Goal: Task Accomplishment & Management: Use online tool/utility

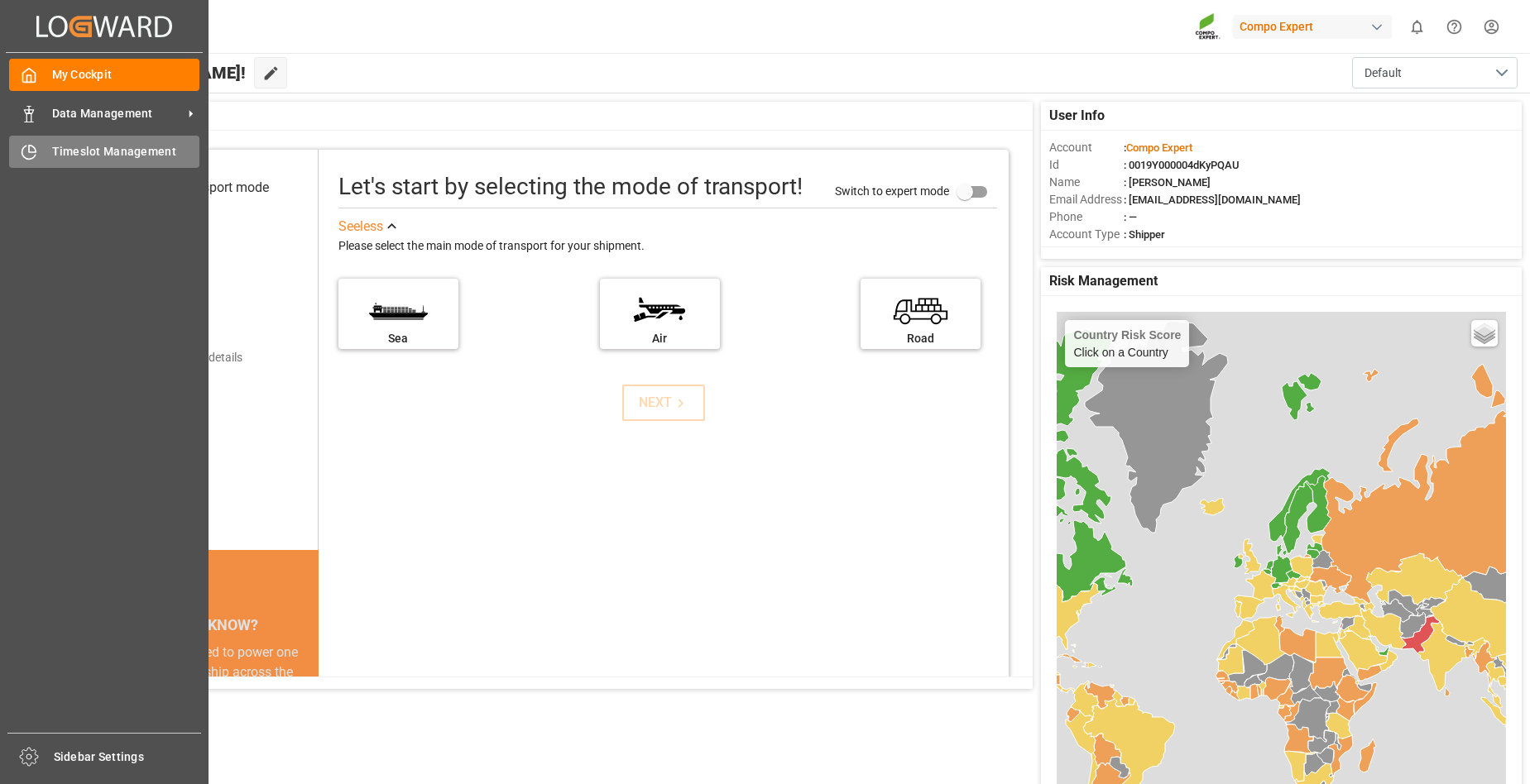
click at [75, 157] on span "Timeslot Management" at bounding box center [127, 152] width 148 height 17
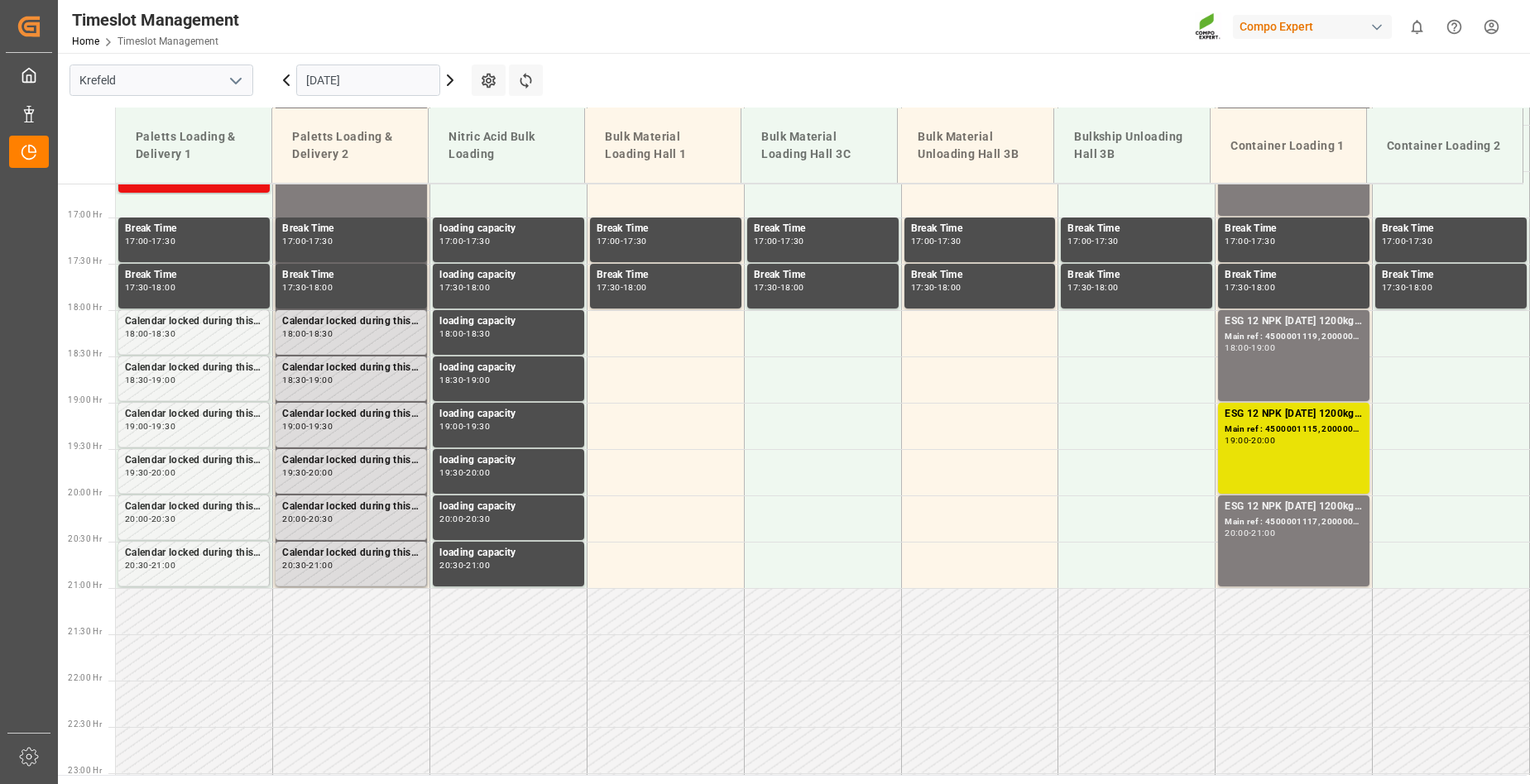
scroll to position [1633, 0]
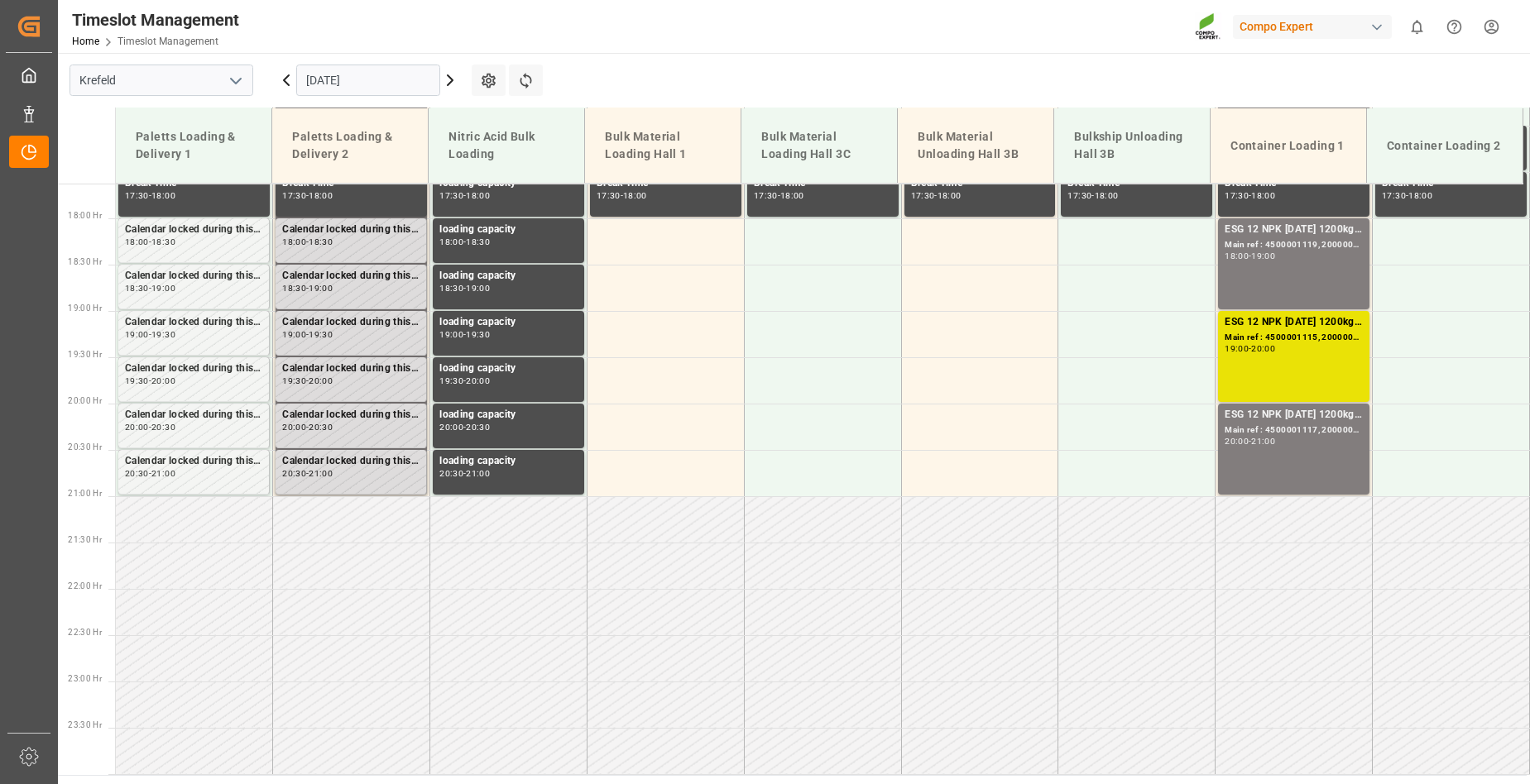
click at [450, 85] on icon at bounding box center [451, 79] width 5 height 10
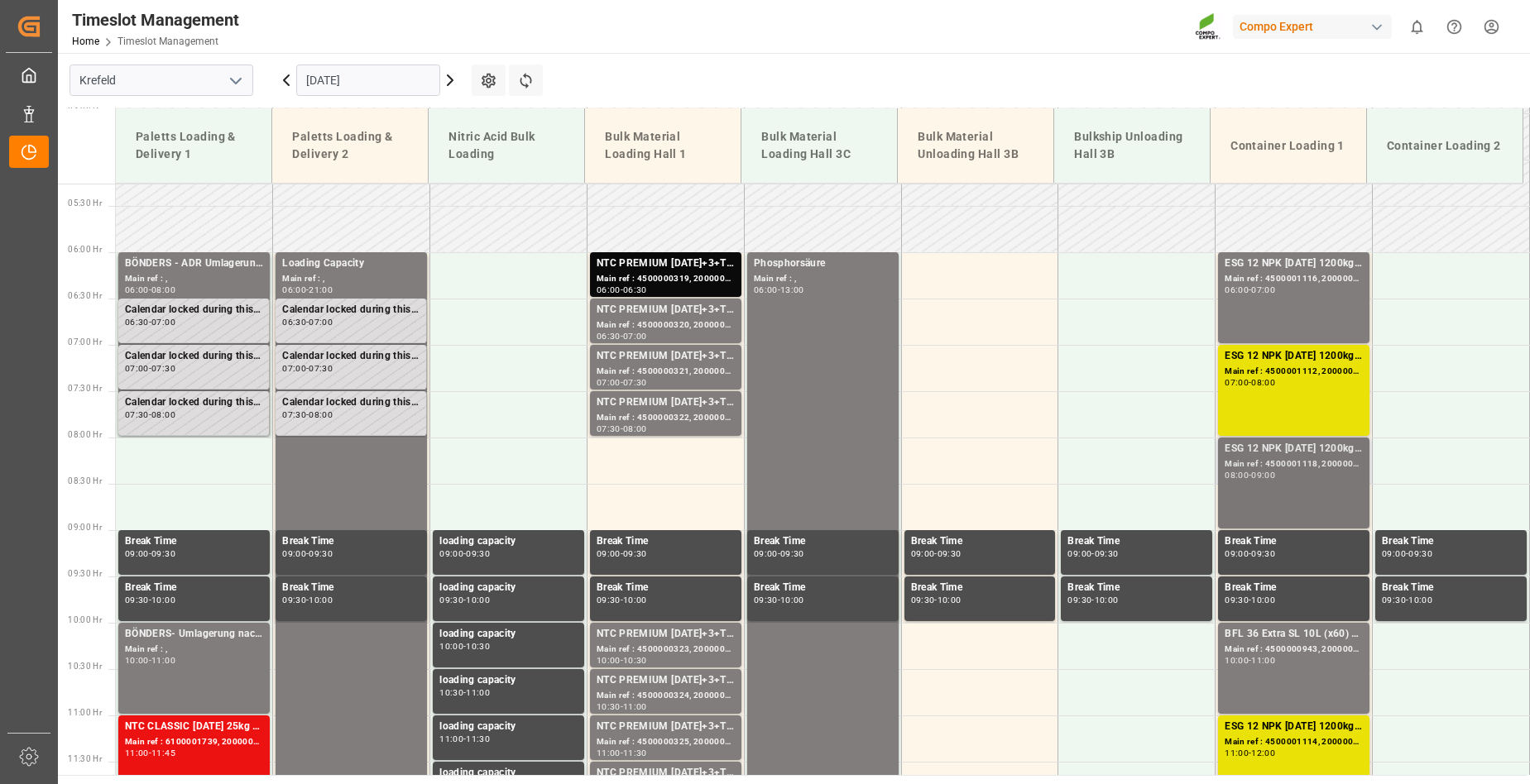
scroll to position [497, 0]
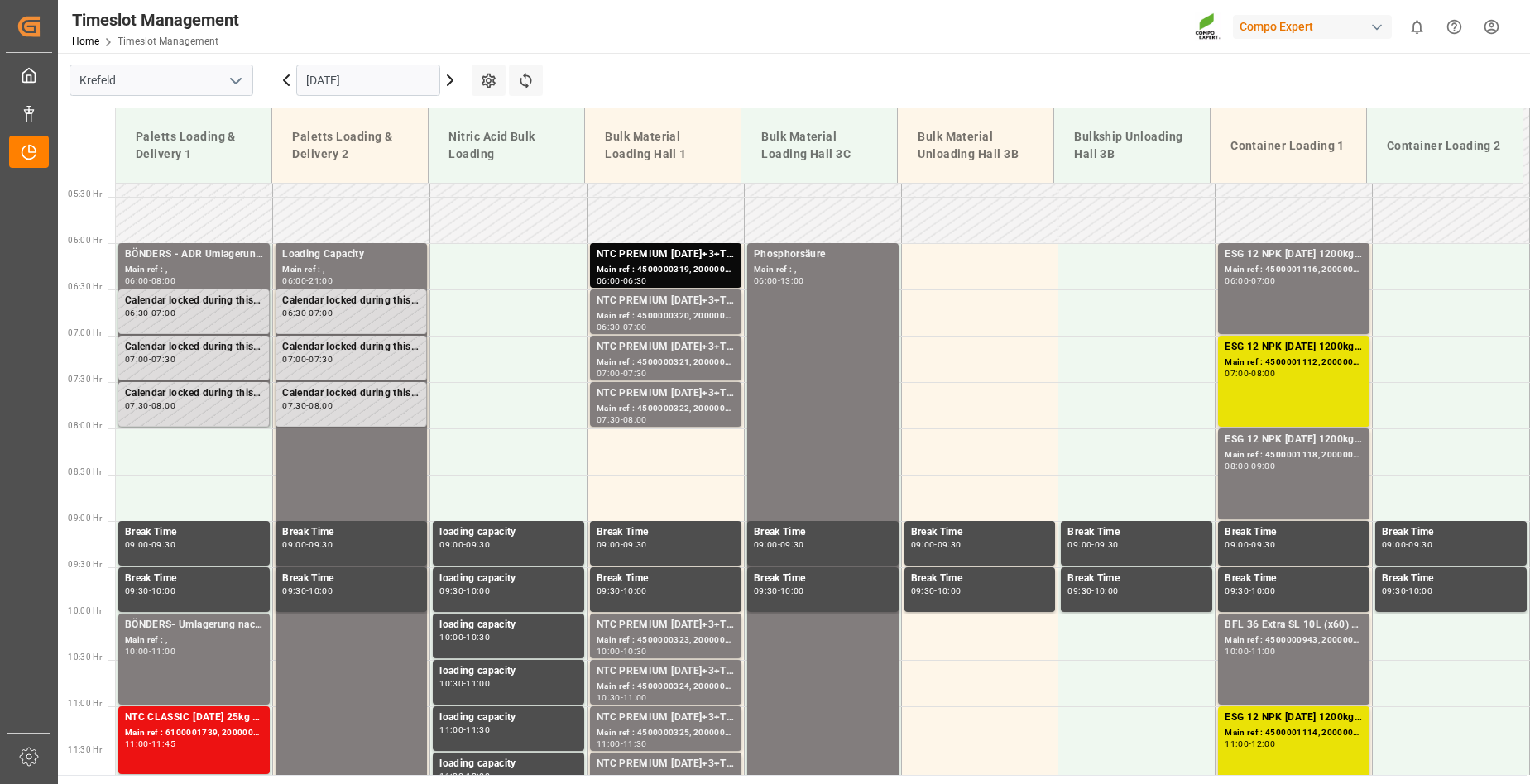
click at [451, 79] on icon at bounding box center [451, 79] width 5 height 10
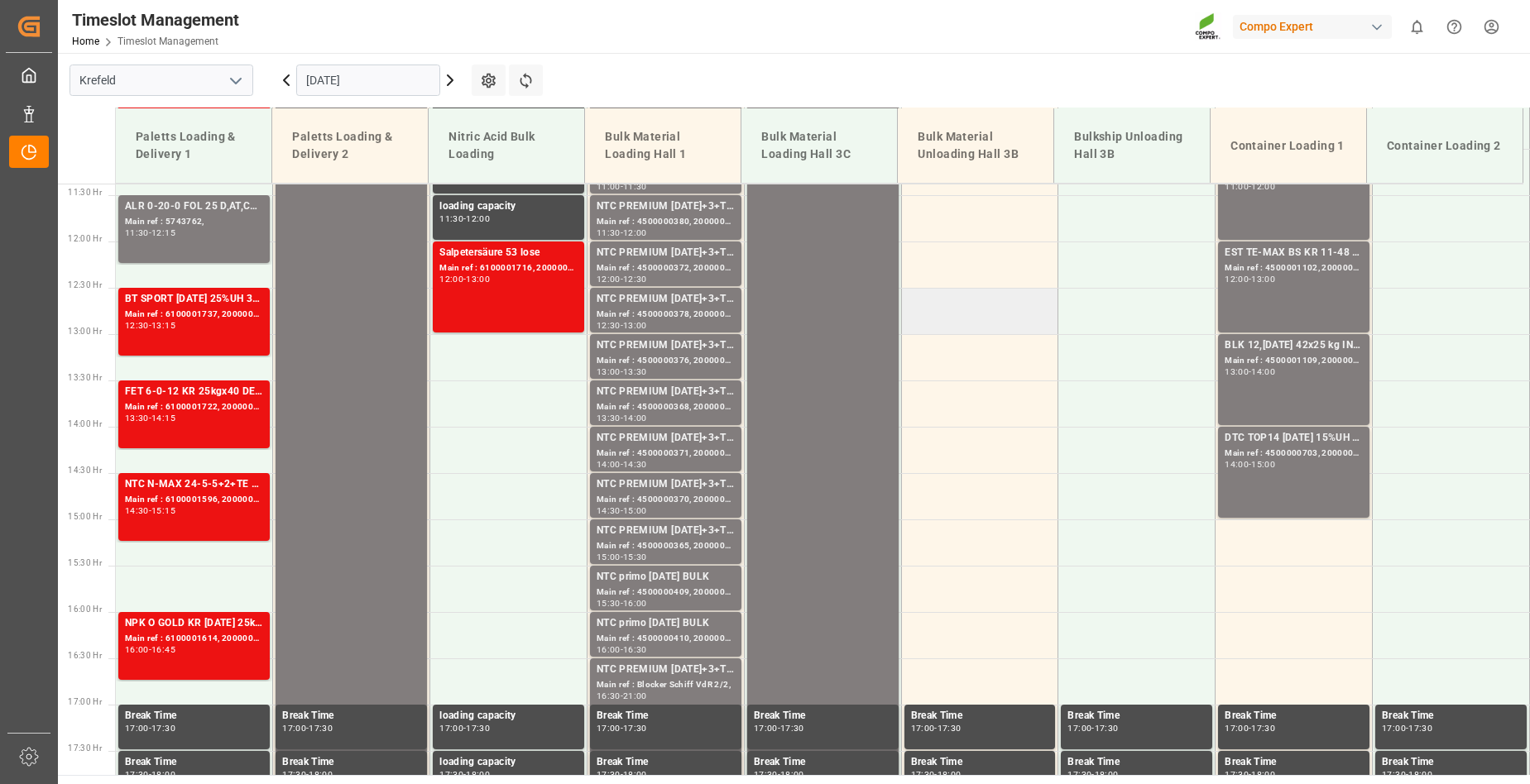
scroll to position [723, 0]
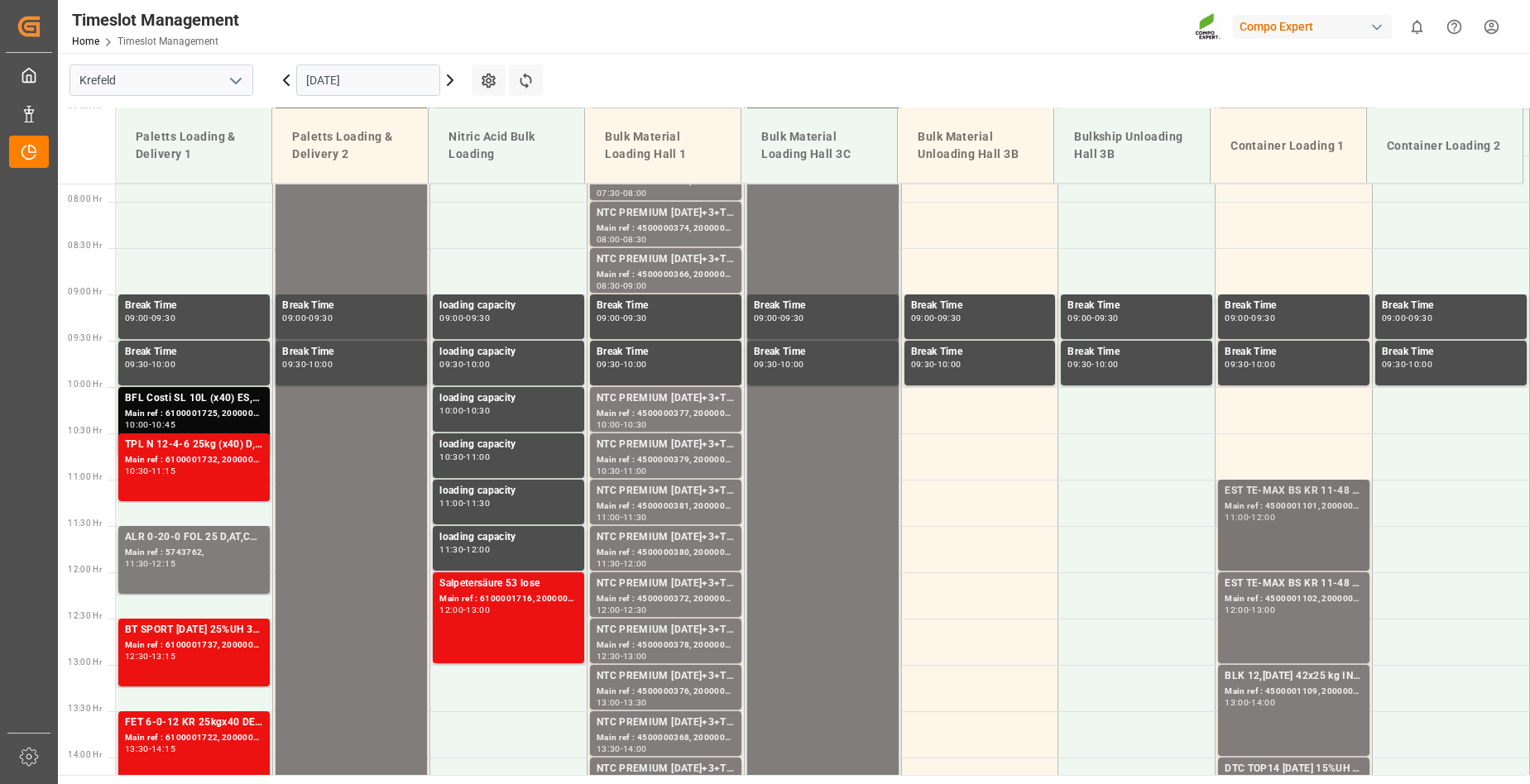
click at [1299, 549] on div "EST TE-MAX BS KR 11-48 1000kg BB Main ref : 4500001101, 2000001085 11:00 - 12:00" at bounding box center [1293, 525] width 138 height 85
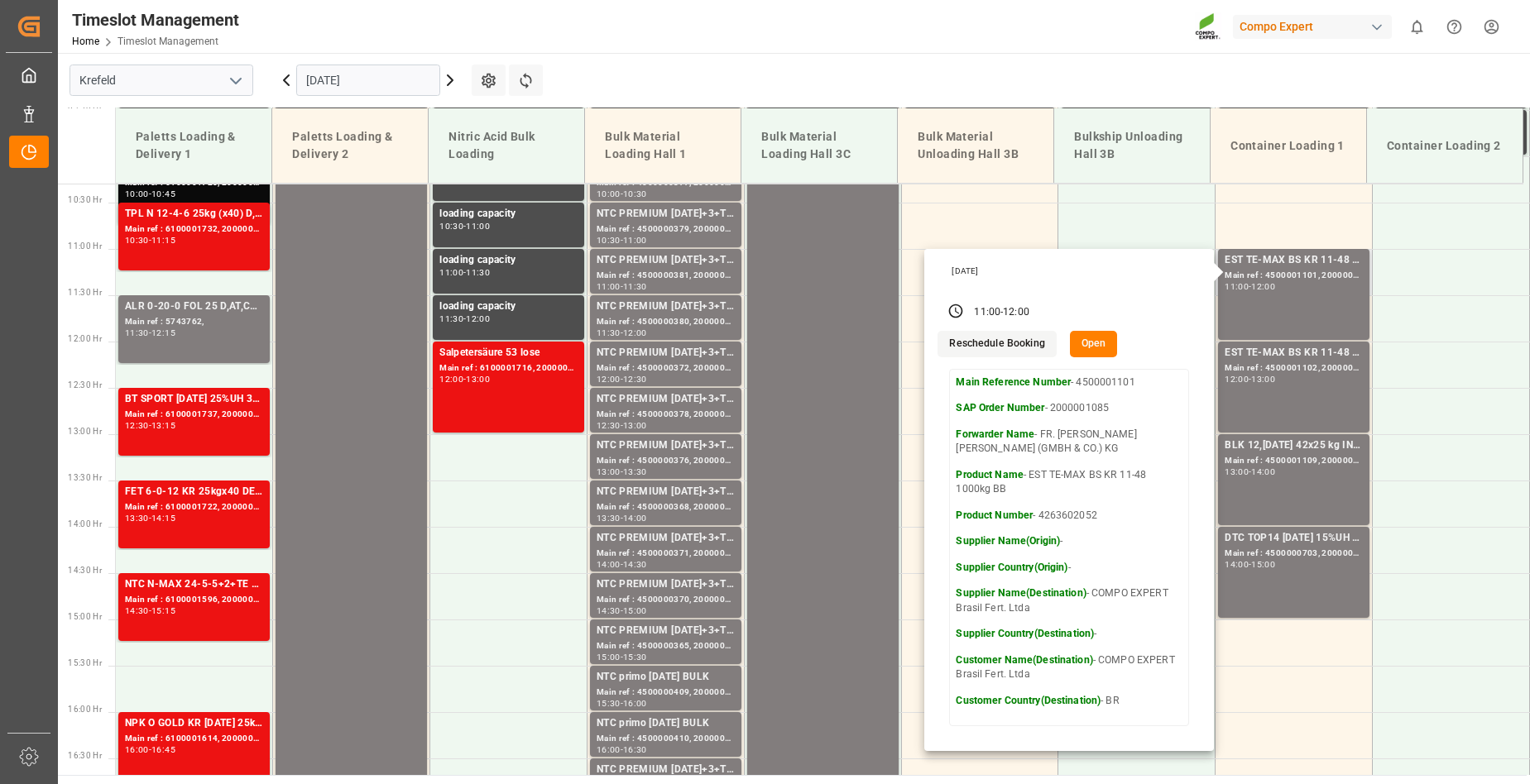
scroll to position [971, 0]
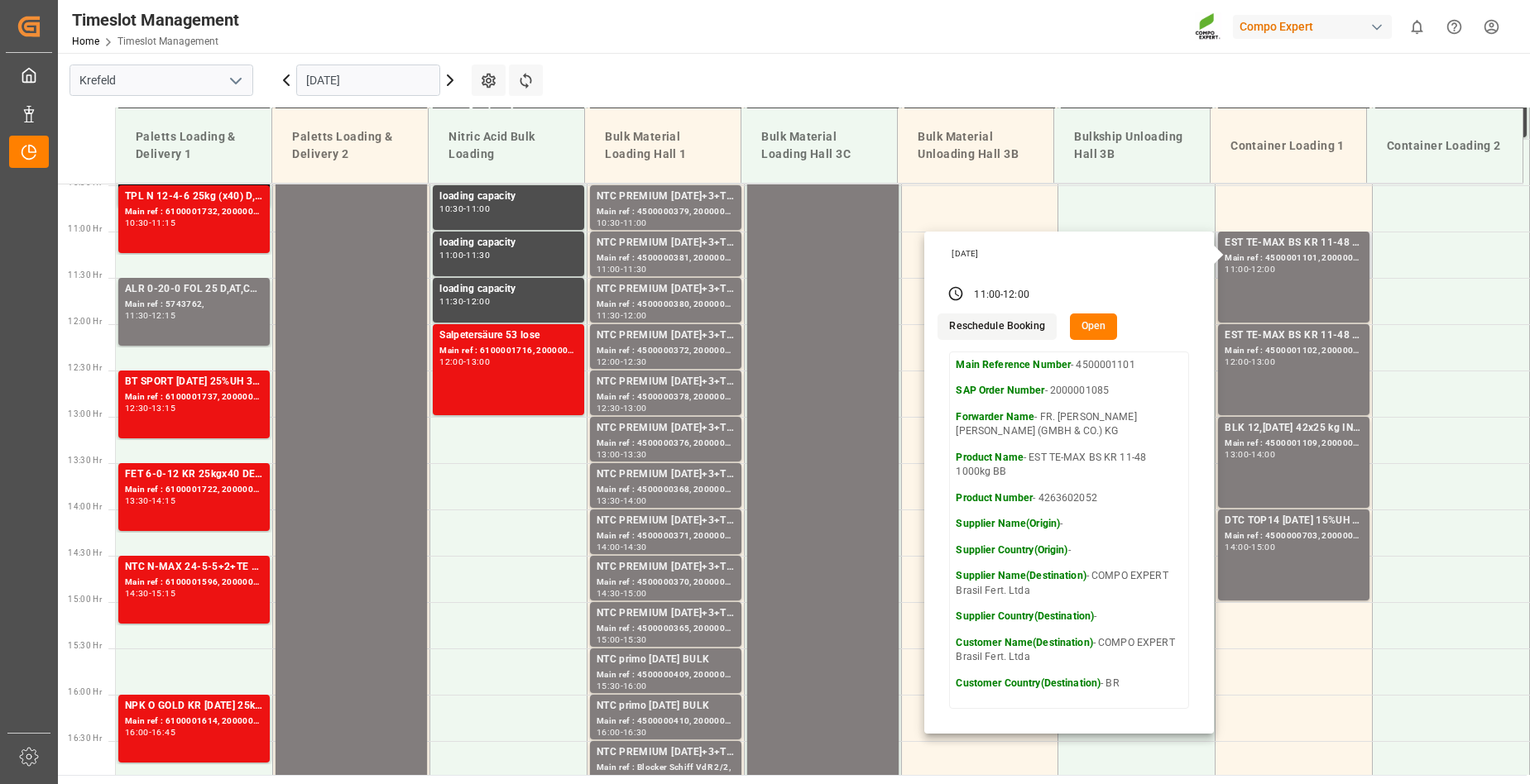
click at [1094, 323] on button "Open" at bounding box center [1093, 327] width 48 height 26
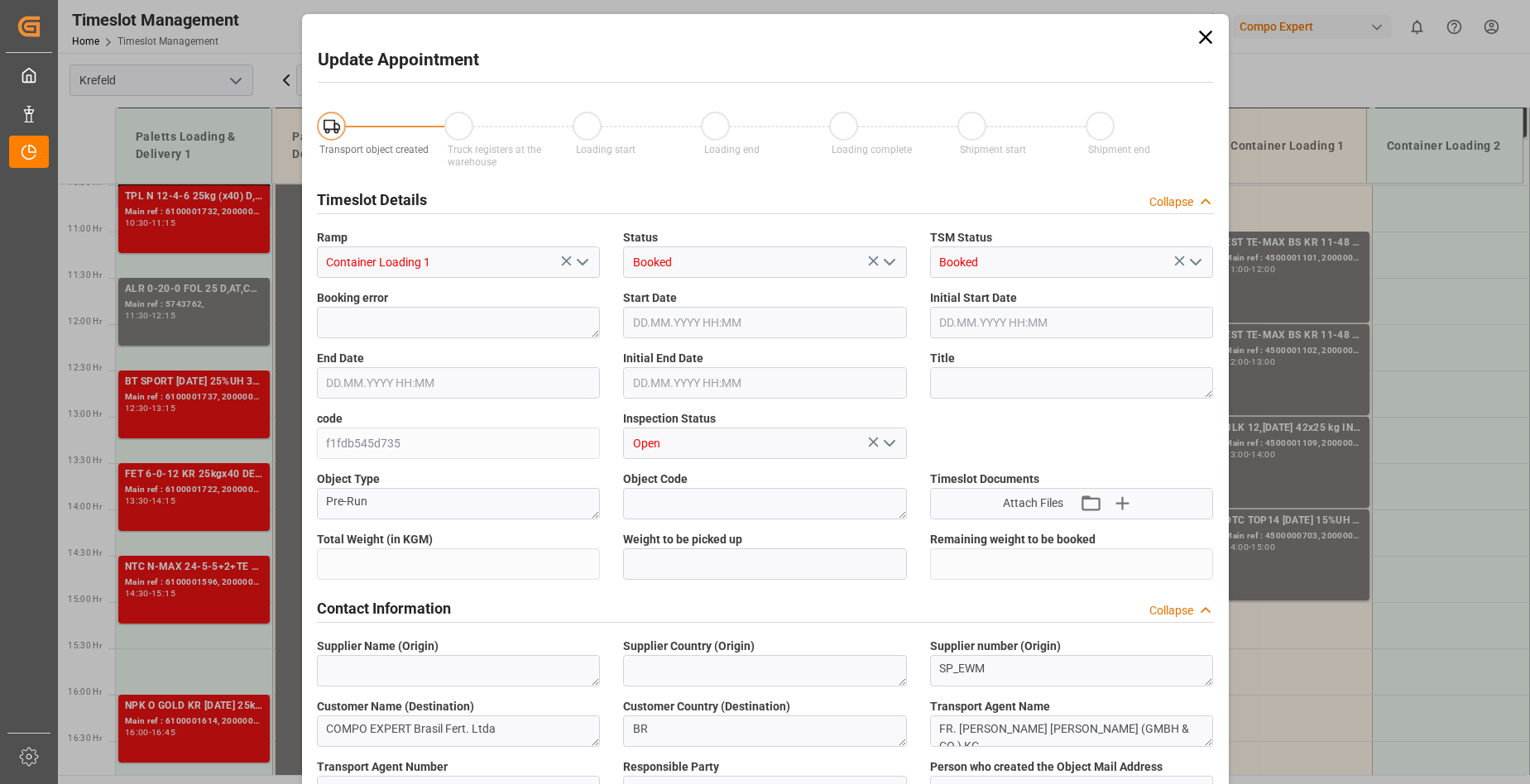
type input "36720"
type input "0"
type input "[DATE] 11:00"
type input "[DATE] 12:00"
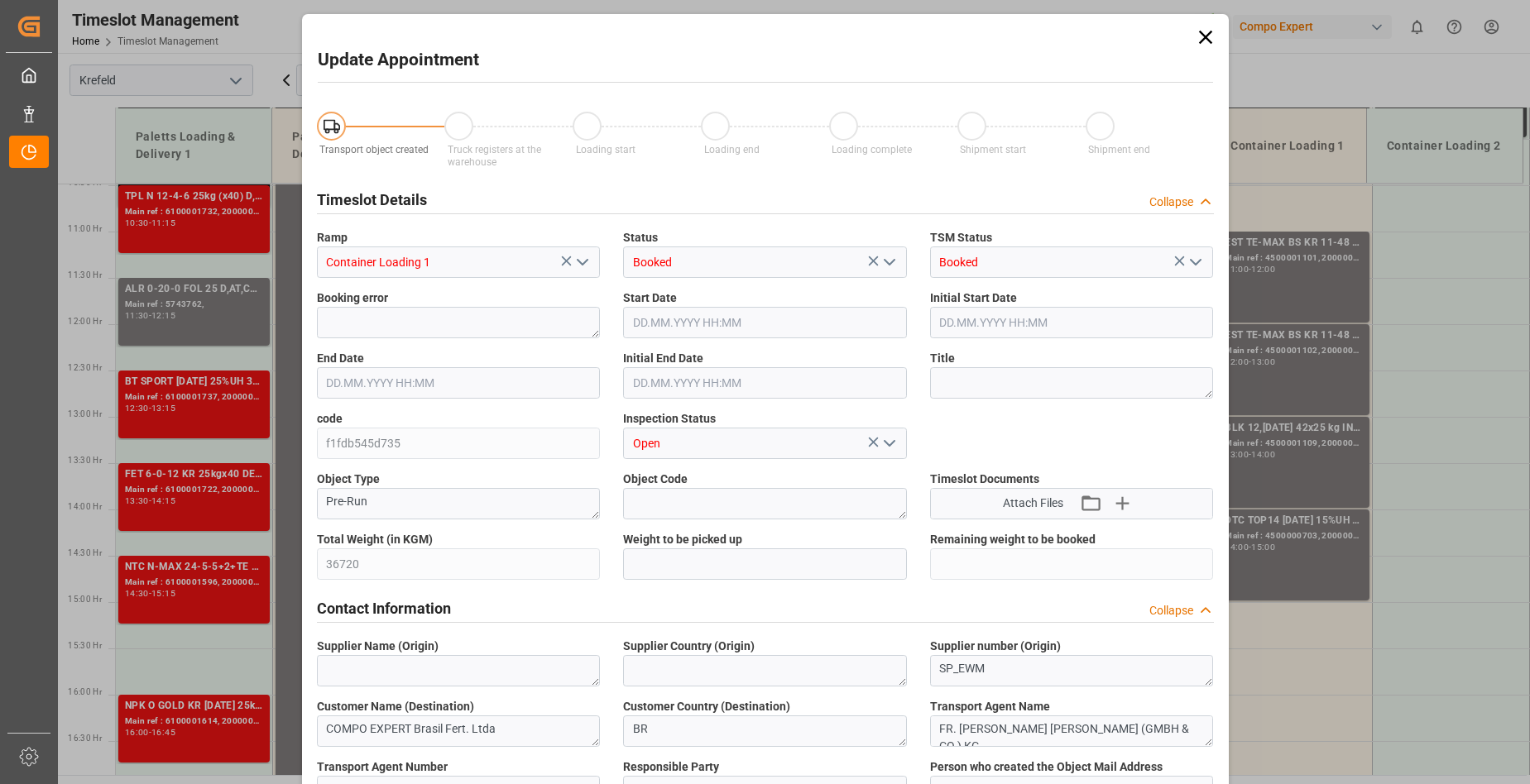
type input "[DATE] 11:30"
type input "[DATE] 12:59"
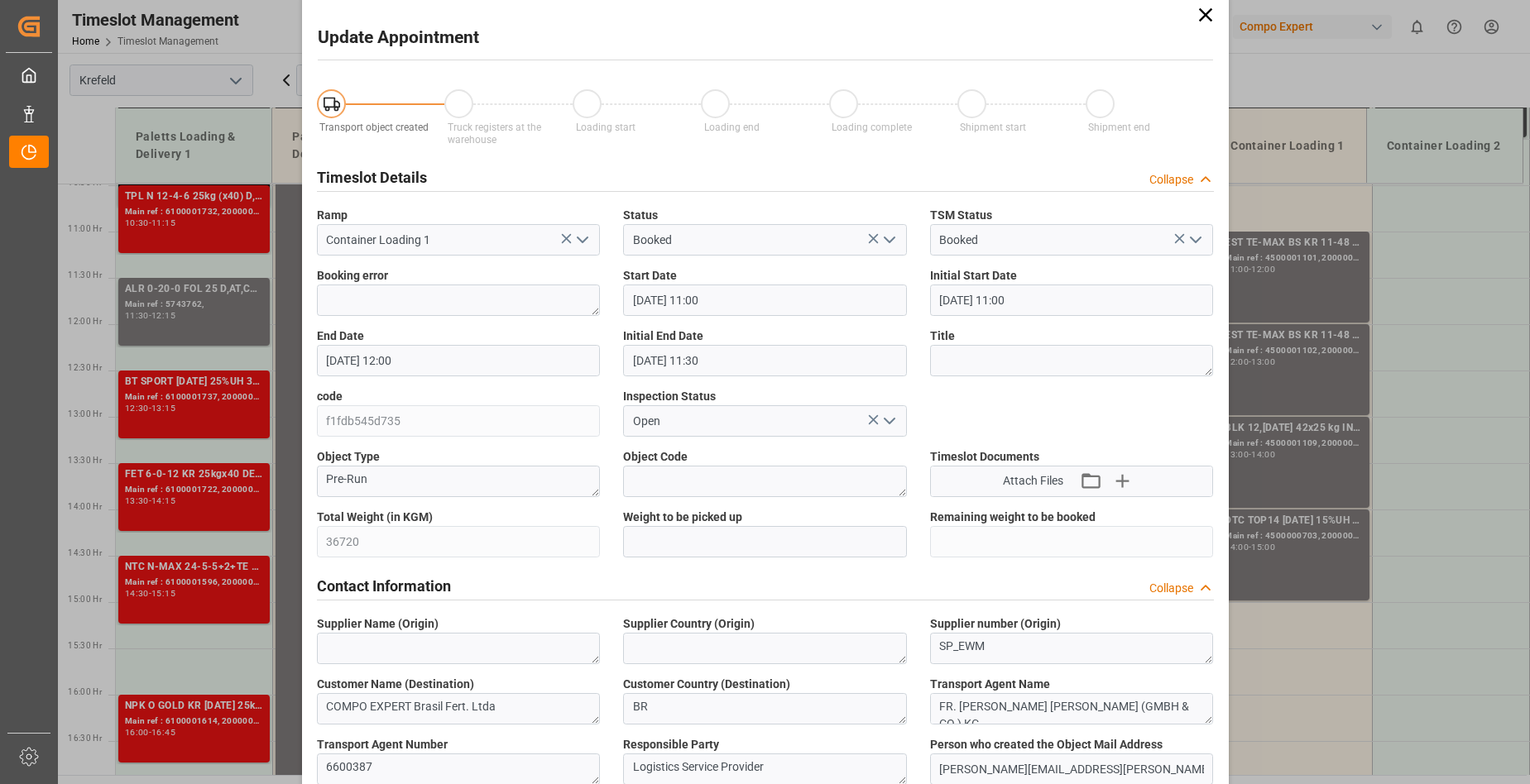
scroll to position [0, 0]
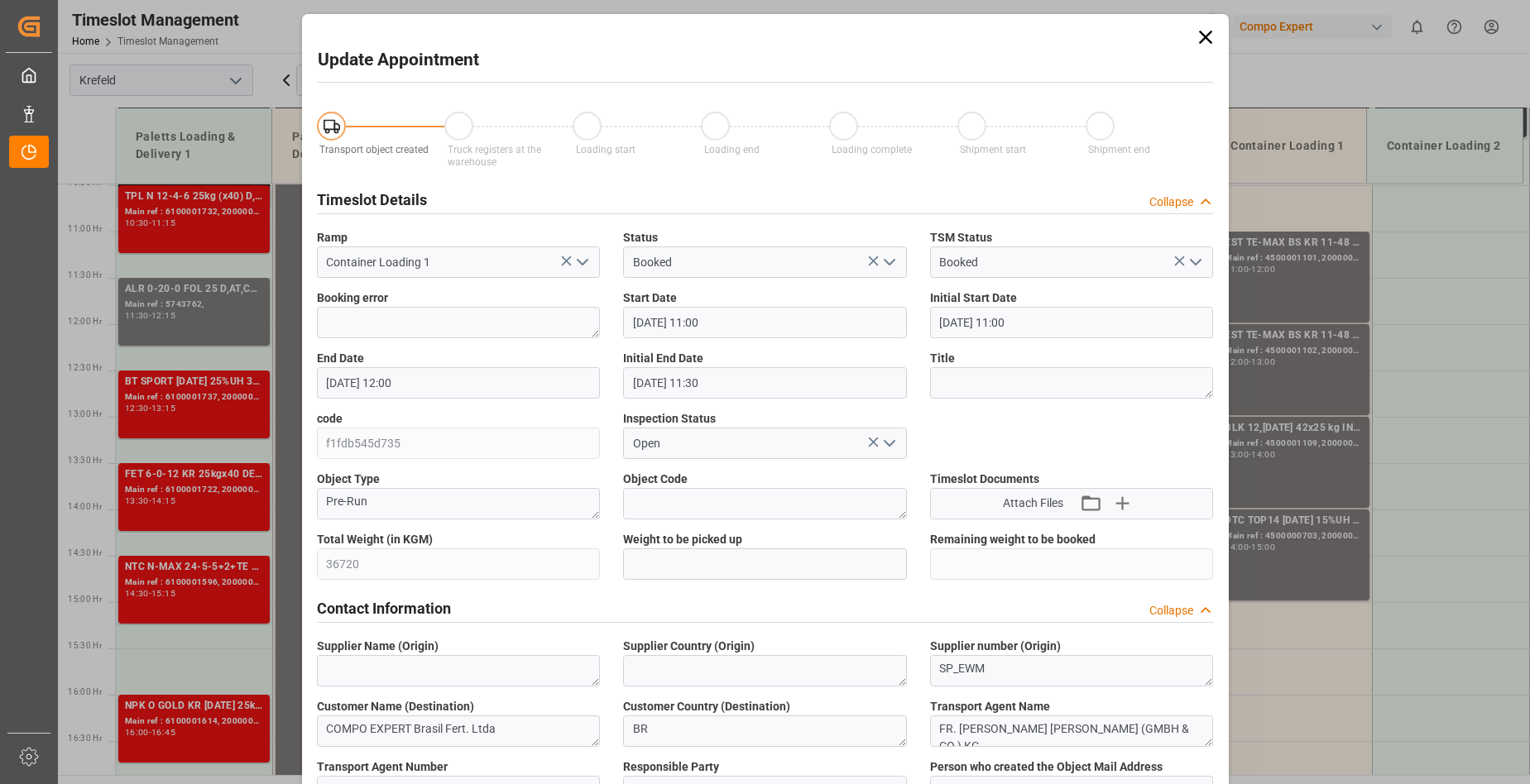
click at [1204, 38] on icon at bounding box center [1205, 37] width 24 height 24
